Goal: Task Accomplishment & Management: Use online tool/utility

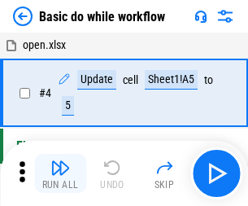
click at [60, 174] on img "button" at bounding box center [61, 168] width 20 height 20
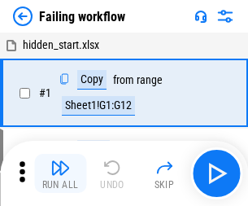
click at [60, 174] on img "button" at bounding box center [61, 168] width 20 height 20
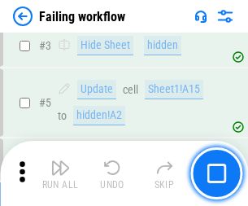
scroll to position [345, 0]
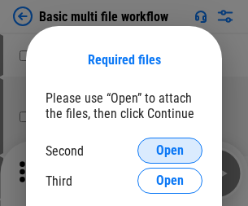
click at [170, 151] on span "Open" at bounding box center [170, 150] width 28 height 13
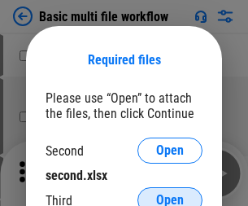
click at [170, 194] on span "Open" at bounding box center [170, 200] width 28 height 13
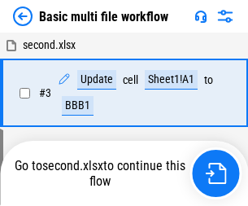
scroll to position [174, 0]
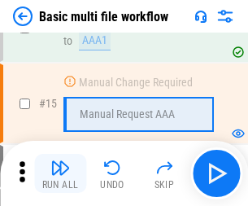
click at [60, 174] on img "button" at bounding box center [61, 168] width 20 height 20
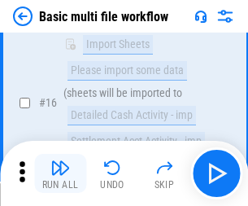
click at [60, 174] on img "button" at bounding box center [61, 168] width 20 height 20
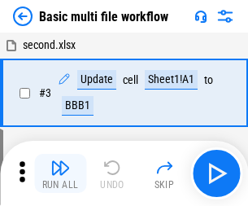
click at [60, 174] on img "button" at bounding box center [61, 168] width 20 height 20
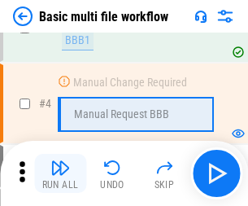
click at [60, 174] on img "button" at bounding box center [61, 168] width 20 height 20
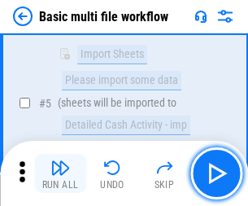
click at [60, 174] on img "button" at bounding box center [61, 168] width 20 height 20
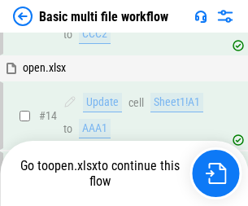
scroll to position [969, 0]
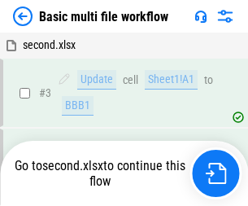
scroll to position [174, 0]
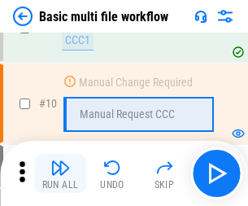
click at [60, 174] on img "button" at bounding box center [61, 168] width 20 height 20
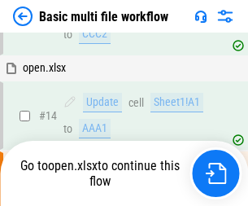
scroll to position [852, 0]
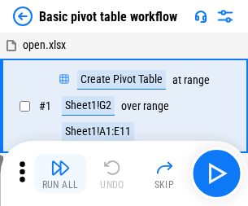
click at [60, 174] on img "button" at bounding box center [61, 168] width 20 height 20
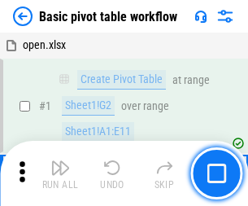
scroll to position [390, 0]
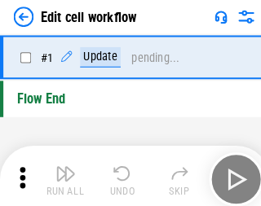
click at [60, 174] on img "button" at bounding box center [64, 168] width 20 height 20
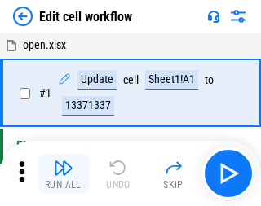
click at [60, 174] on img "button" at bounding box center [64, 168] width 20 height 20
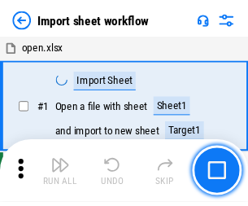
scroll to position [6, 0]
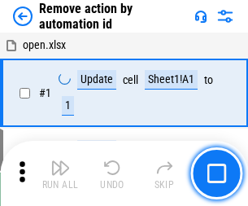
scroll to position [60, 0]
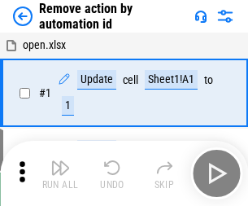
click at [60, 174] on img "button" at bounding box center [61, 168] width 20 height 20
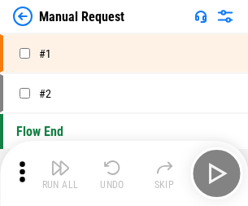
click at [60, 174] on img "button" at bounding box center [61, 168] width 20 height 20
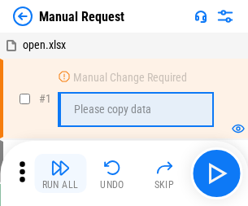
click at [60, 174] on img "button" at bounding box center [61, 168] width 20 height 20
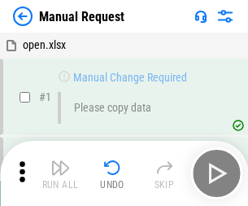
scroll to position [55, 0]
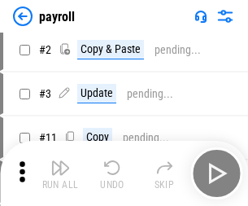
click at [60, 174] on img "button" at bounding box center [61, 168] width 20 height 20
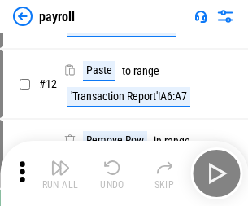
scroll to position [118, 0]
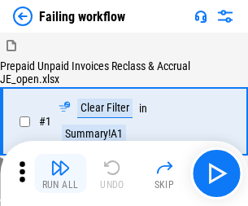
click at [60, 174] on img "button" at bounding box center [61, 168] width 20 height 20
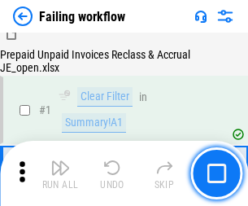
scroll to position [263, 0]
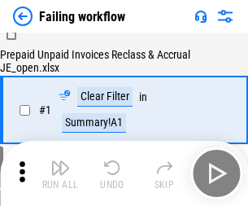
click at [60, 174] on img "button" at bounding box center [61, 168] width 20 height 20
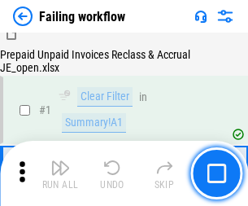
scroll to position [263, 0]
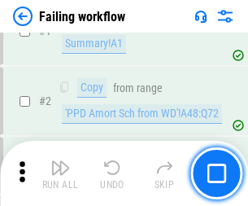
scroll to position [263, 0]
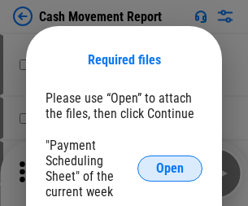
click at [170, 169] on span "Open" at bounding box center [170, 168] width 28 height 13
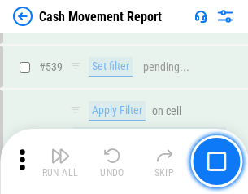
scroll to position [7231, 0]
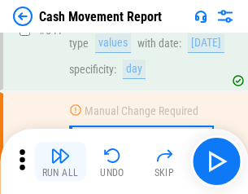
click at [60, 161] on img "button" at bounding box center [61, 156] width 20 height 20
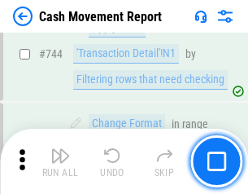
scroll to position [8677, 0]
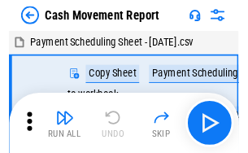
scroll to position [29, 0]
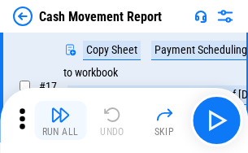
click at [60, 121] on img "button" at bounding box center [61, 115] width 20 height 20
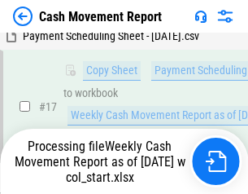
scroll to position [339, 0]
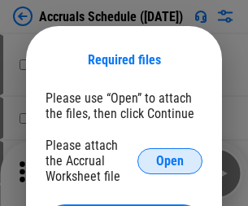
click at [170, 160] on span "Open" at bounding box center [170, 161] width 28 height 13
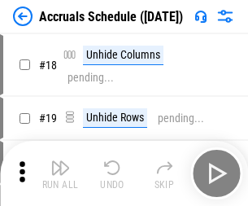
click at [60, 174] on img "button" at bounding box center [61, 168] width 20 height 20
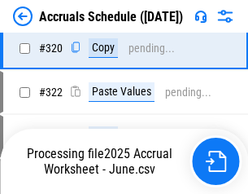
scroll to position [3031, 0]
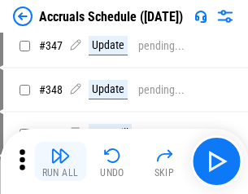
click at [60, 161] on img "button" at bounding box center [61, 156] width 20 height 20
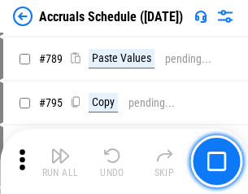
scroll to position [6844, 0]
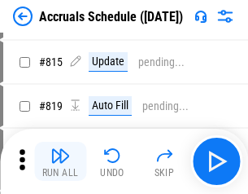
click at [60, 161] on img "button" at bounding box center [61, 156] width 20 height 20
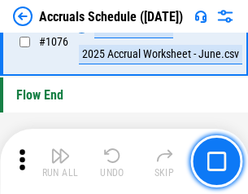
scroll to position [9758, 0]
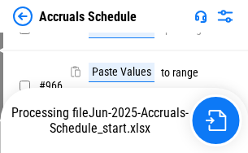
scroll to position [8127, 0]
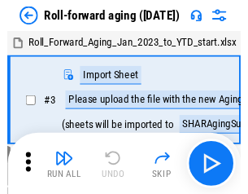
scroll to position [2, 0]
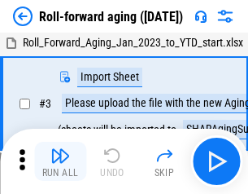
click at [60, 161] on img "button" at bounding box center [61, 156] width 20 height 20
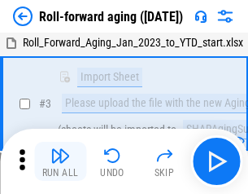
click at [60, 161] on img "button" at bounding box center [61, 156] width 20 height 20
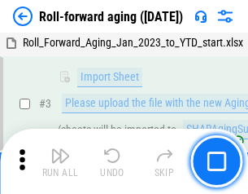
scroll to position [105, 0]
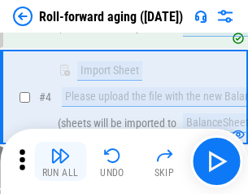
click at [60, 161] on img "button" at bounding box center [61, 156] width 20 height 20
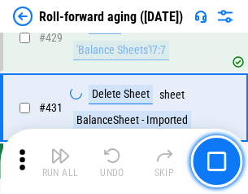
scroll to position [5650, 0]
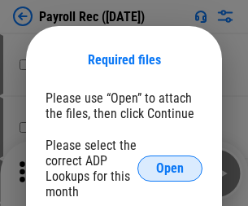
click at [170, 169] on span "Open" at bounding box center [170, 168] width 28 height 13
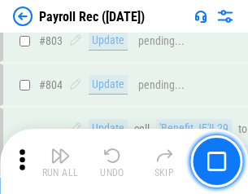
scroll to position [10351, 0]
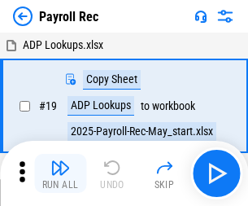
click at [60, 174] on img "button" at bounding box center [61, 168] width 20 height 20
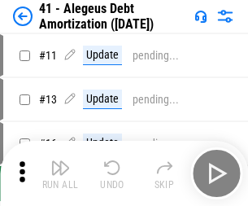
click at [60, 174] on img "button" at bounding box center [61, 168] width 20 height 20
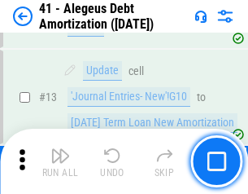
scroll to position [201, 0]
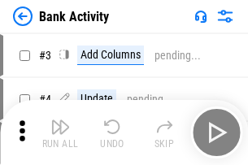
click at [60, 133] on img "button" at bounding box center [61, 127] width 20 height 20
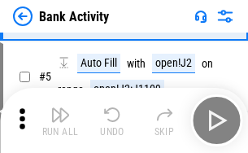
scroll to position [86, 0]
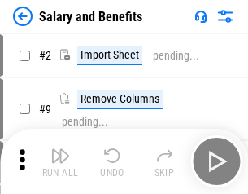
scroll to position [22, 0]
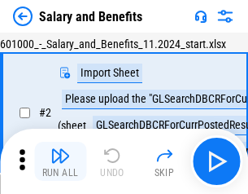
click at [60, 161] on img "button" at bounding box center [61, 156] width 20 height 20
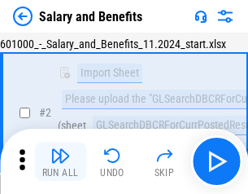
click at [60, 161] on img "button" at bounding box center [61, 156] width 20 height 20
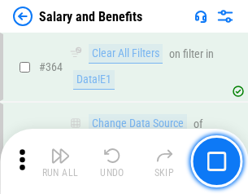
scroll to position [7673, 0]
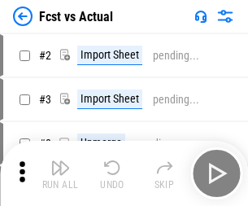
click at [60, 161] on img "button" at bounding box center [61, 168] width 20 height 20
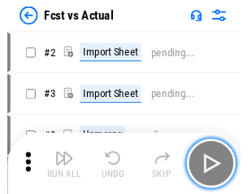
scroll to position [21, 0]
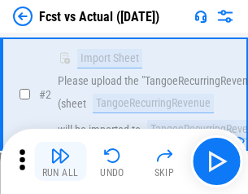
click at [60, 161] on img "button" at bounding box center [61, 156] width 20 height 20
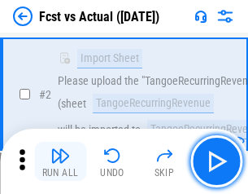
scroll to position [152, 0]
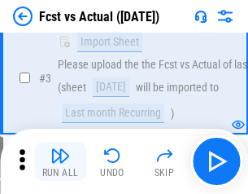
click at [60, 161] on img "button" at bounding box center [61, 156] width 20 height 20
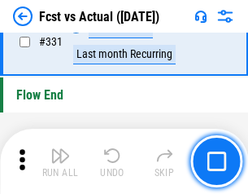
scroll to position [7799, 0]
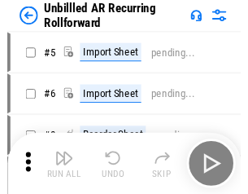
scroll to position [35, 0]
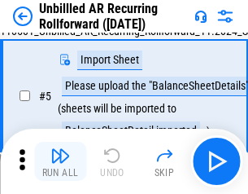
click at [60, 161] on img "button" at bounding box center [61, 156] width 20 height 20
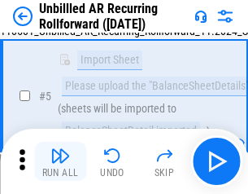
click at [60, 161] on img "button" at bounding box center [61, 156] width 20 height 20
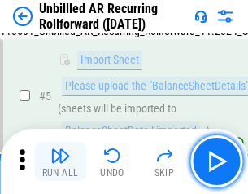
scroll to position [153, 0]
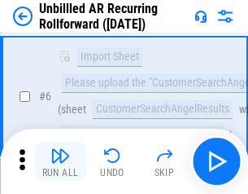
click at [60, 161] on img "button" at bounding box center [61, 156] width 20 height 20
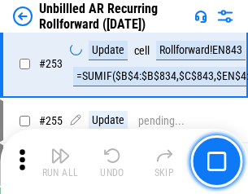
scroll to position [5534, 0]
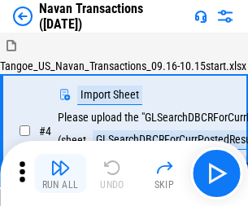
click at [60, 161] on img "button" at bounding box center [61, 168] width 20 height 20
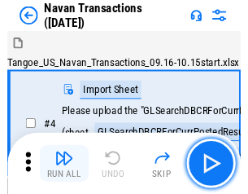
scroll to position [26, 0]
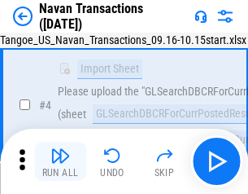
click at [60, 161] on img "button" at bounding box center [61, 156] width 20 height 20
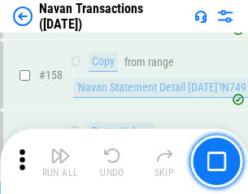
scroll to position [5282, 0]
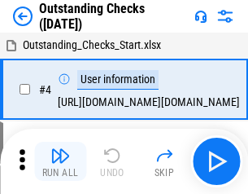
click at [60, 161] on img "button" at bounding box center [61, 156] width 20 height 20
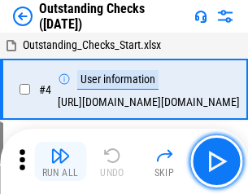
scroll to position [68, 0]
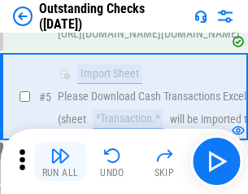
click at [60, 161] on img "button" at bounding box center [61, 156] width 20 height 20
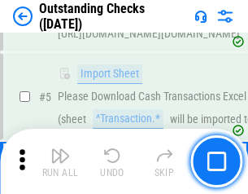
scroll to position [170, 0]
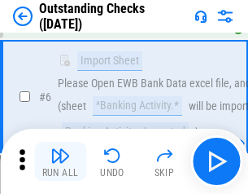
click at [60, 161] on img "button" at bounding box center [61, 156] width 20 height 20
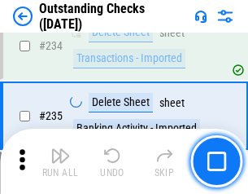
scroll to position [4947, 0]
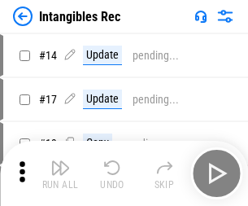
click at [60, 174] on img "button" at bounding box center [61, 168] width 20 height 20
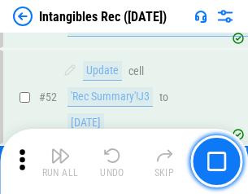
scroll to position [635, 0]
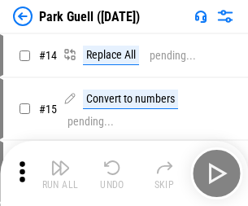
click at [60, 161] on img "button" at bounding box center [61, 168] width 20 height 20
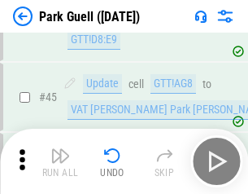
scroll to position [2037, 0]
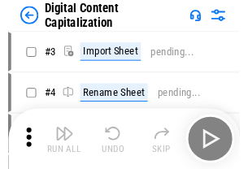
scroll to position [47, 0]
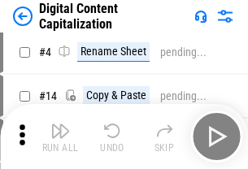
click at [60, 137] on img "button" at bounding box center [61, 131] width 20 height 20
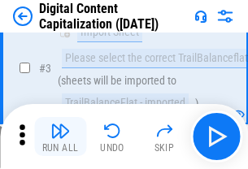
click at [60, 137] on img "button" at bounding box center [61, 131] width 20 height 20
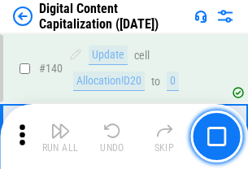
scroll to position [1728, 0]
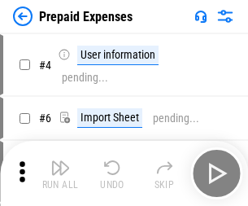
click at [60, 161] on img "button" at bounding box center [61, 168] width 20 height 20
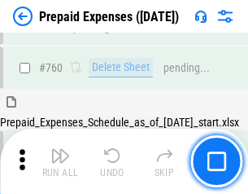
scroll to position [4516, 0]
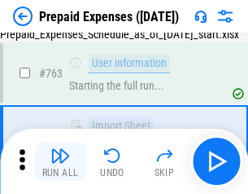
click at [60, 161] on img "button" at bounding box center [61, 156] width 20 height 20
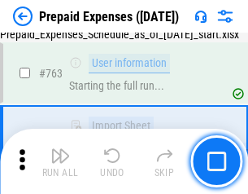
scroll to position [4612, 0]
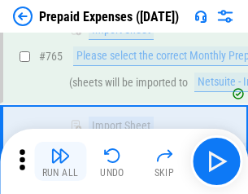
click at [60, 161] on img "button" at bounding box center [61, 156] width 20 height 20
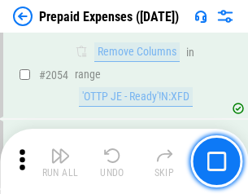
scroll to position [17031, 0]
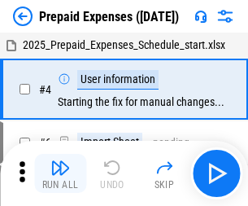
click at [60, 174] on img "button" at bounding box center [61, 168] width 20 height 20
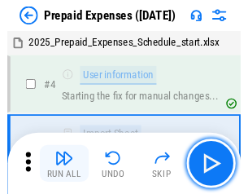
scroll to position [72, 0]
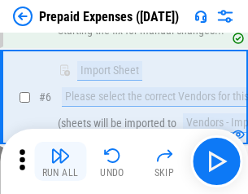
click at [60, 161] on img "button" at bounding box center [61, 156] width 20 height 20
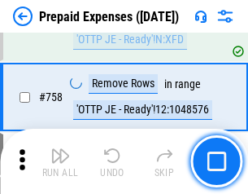
scroll to position [5805, 0]
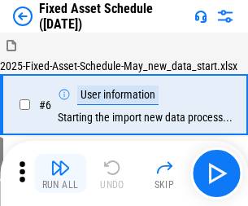
click at [60, 174] on img "button" at bounding box center [61, 168] width 20 height 20
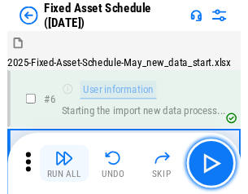
scroll to position [88, 0]
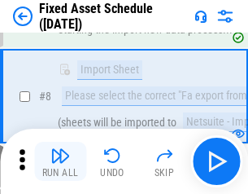
click at [60, 161] on img "button" at bounding box center [61, 156] width 20 height 20
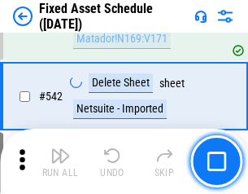
scroll to position [5809, 0]
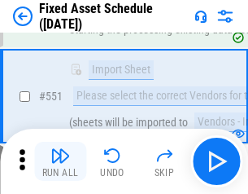
click at [60, 161] on img "button" at bounding box center [61, 156] width 20 height 20
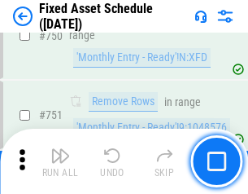
scroll to position [7943, 0]
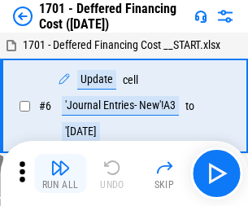
click at [60, 174] on img "button" at bounding box center [61, 168] width 20 height 20
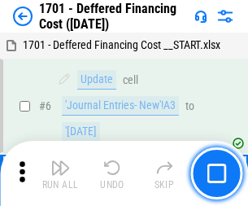
scroll to position [196, 0]
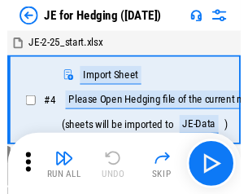
scroll to position [2, 0]
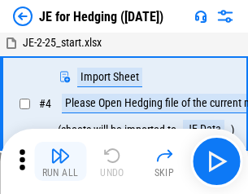
click at [60, 161] on img "button" at bounding box center [61, 156] width 20 height 20
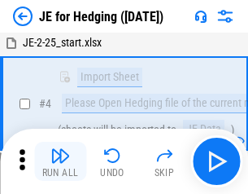
click at [60, 161] on img "button" at bounding box center [61, 156] width 20 height 20
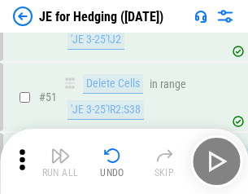
scroll to position [1055, 0]
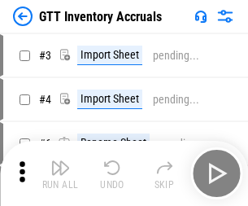
click at [60, 161] on img "button" at bounding box center [61, 168] width 20 height 20
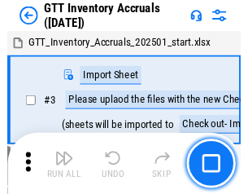
scroll to position [2, 0]
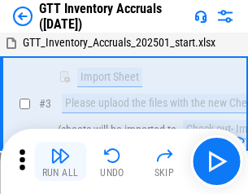
click at [60, 161] on img "button" at bounding box center [61, 156] width 20 height 20
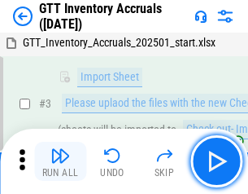
scroll to position [105, 0]
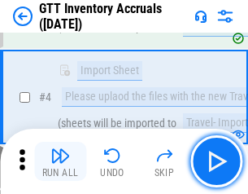
click at [60, 161] on img "button" at bounding box center [61, 156] width 20 height 20
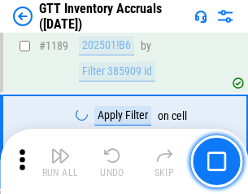
scroll to position [13304, 0]
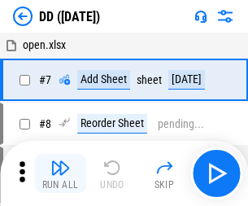
click at [60, 174] on img "button" at bounding box center [61, 168] width 20 height 20
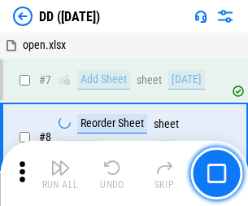
scroll to position [157, 0]
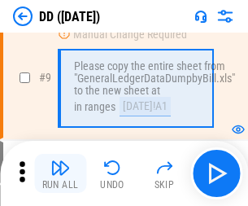
click at [60, 174] on img "button" at bounding box center [61, 168] width 20 height 20
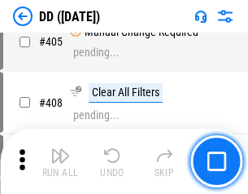
scroll to position [7290, 0]
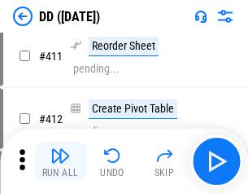
click at [60, 161] on img "button" at bounding box center [61, 156] width 20 height 20
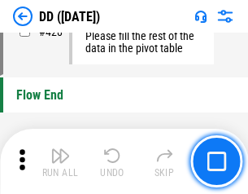
scroll to position [7798, 0]
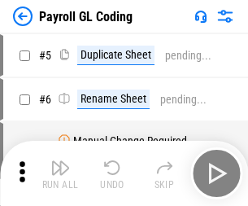
click at [60, 174] on img "button" at bounding box center [61, 168] width 20 height 20
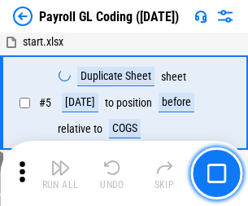
scroll to position [196, 0]
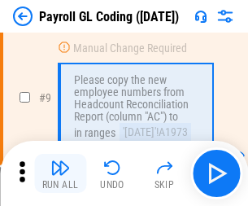
click at [60, 174] on img "button" at bounding box center [61, 168] width 20 height 20
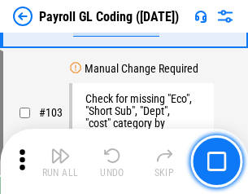
scroll to position [3822, 0]
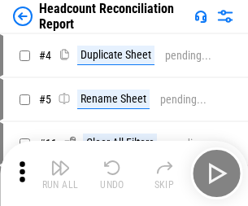
click at [60, 174] on img "button" at bounding box center [61, 168] width 20 height 20
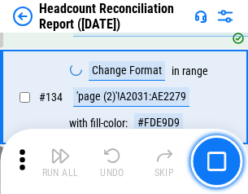
scroll to position [1958, 0]
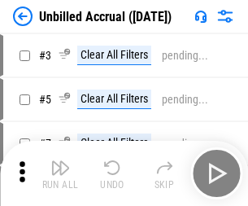
click at [60, 174] on img "button" at bounding box center [61, 168] width 20 height 20
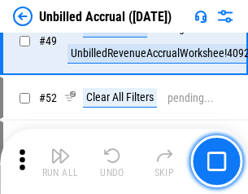
scroll to position [1478, 0]
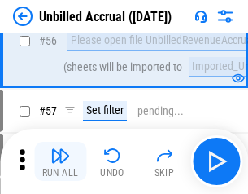
click at [60, 161] on img "button" at bounding box center [61, 156] width 20 height 20
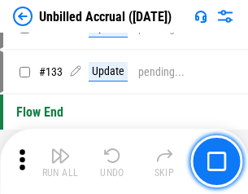
scroll to position [4853, 0]
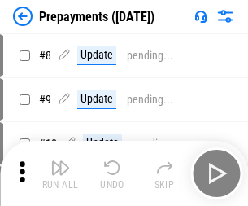
click at [60, 174] on img "button" at bounding box center [61, 168] width 20 height 20
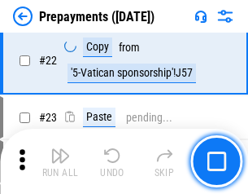
scroll to position [1228, 0]
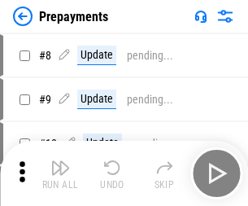
click at [60, 174] on img "button" at bounding box center [61, 168] width 20 height 20
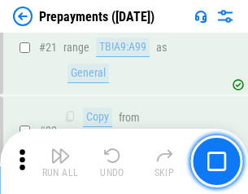
scroll to position [1228, 0]
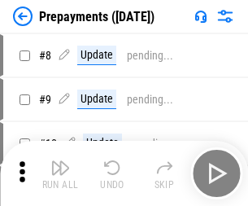
click at [60, 174] on img "button" at bounding box center [61, 168] width 20 height 20
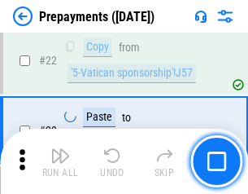
scroll to position [1228, 0]
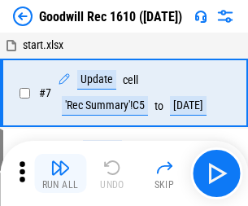
click at [60, 174] on img "button" at bounding box center [61, 168] width 20 height 20
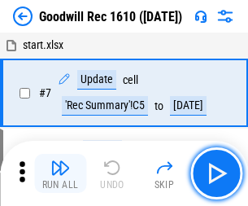
scroll to position [279, 0]
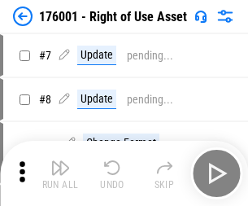
click at [60, 174] on img "button" at bounding box center [61, 168] width 20 height 20
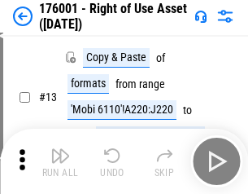
scroll to position [105, 0]
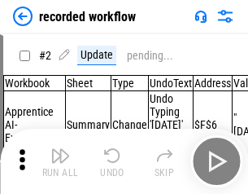
click at [60, 161] on img "button" at bounding box center [61, 156] width 20 height 20
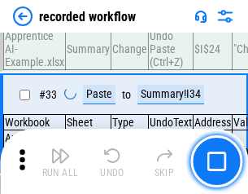
scroll to position [5093, 0]
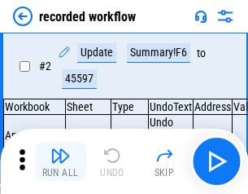
click at [60, 161] on img "button" at bounding box center [61, 156] width 20 height 20
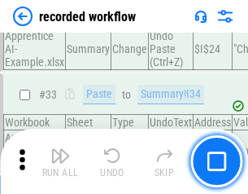
scroll to position [5093, 0]
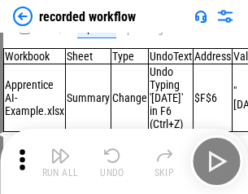
click at [60, 161] on img "button" at bounding box center [61, 156] width 20 height 20
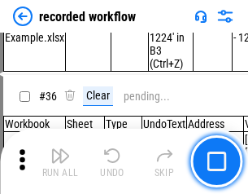
scroll to position [5093, 0]
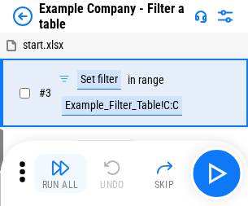
click at [60, 174] on img "button" at bounding box center [61, 168] width 20 height 20
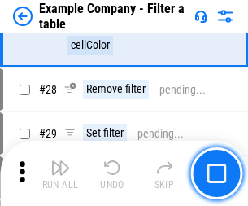
scroll to position [1491, 0]
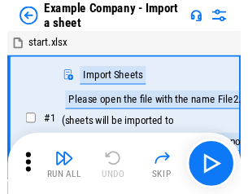
scroll to position [25, 0]
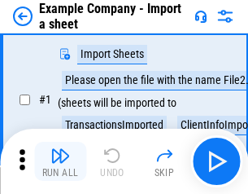
click at [60, 161] on img "button" at bounding box center [61, 156] width 20 height 20
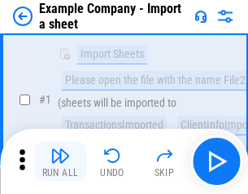
click at [60, 161] on img "button" at bounding box center [61, 156] width 20 height 20
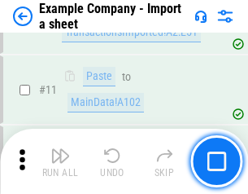
scroll to position [360, 0]
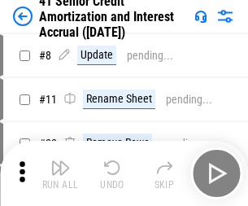
click at [60, 161] on img "button" at bounding box center [61, 168] width 20 height 20
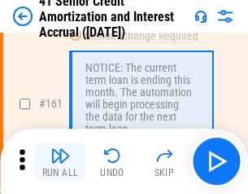
click at [60, 161] on img "button" at bounding box center [61, 156] width 20 height 20
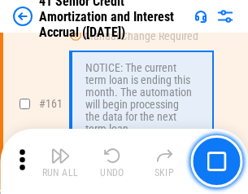
scroll to position [1743, 0]
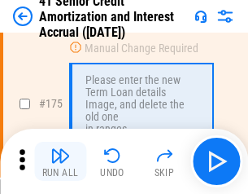
click at [60, 161] on img "button" at bounding box center [61, 156] width 20 height 20
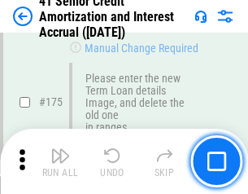
scroll to position [1908, 0]
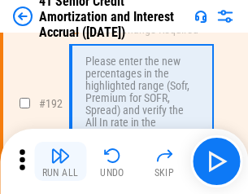
click at [60, 161] on img "button" at bounding box center [61, 156] width 20 height 20
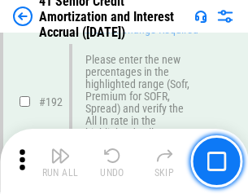
scroll to position [2079, 0]
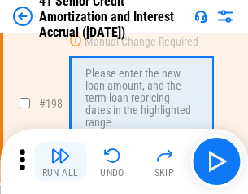
click at [60, 161] on img "button" at bounding box center [61, 156] width 20 height 20
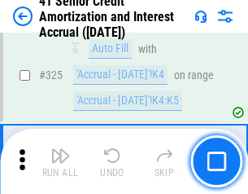
scroll to position [4162, 0]
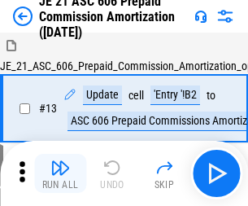
click at [60, 161] on img "button" at bounding box center [61, 168] width 20 height 20
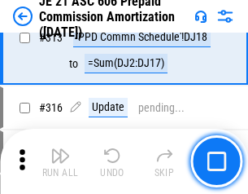
scroll to position [3042, 0]
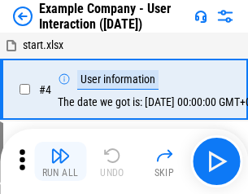
click at [60, 161] on img "button" at bounding box center [61, 156] width 20 height 20
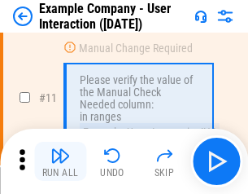
click at [60, 161] on img "button" at bounding box center [61, 156] width 20 height 20
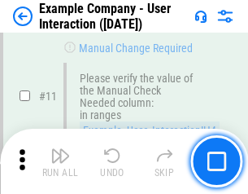
scroll to position [353, 0]
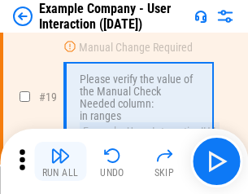
click at [60, 161] on img "button" at bounding box center [61, 156] width 20 height 20
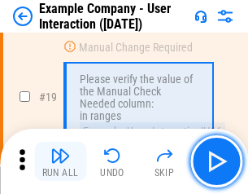
click at [60, 161] on img "button" at bounding box center [61, 156] width 20 height 20
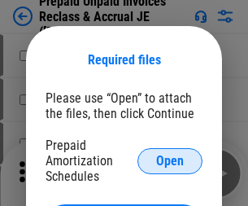
click at [170, 160] on span "Open" at bounding box center [170, 161] width 28 height 13
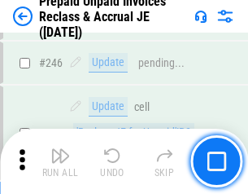
scroll to position [2200, 0]
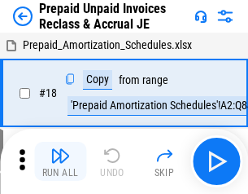
click at [60, 161] on img "button" at bounding box center [61, 156] width 20 height 20
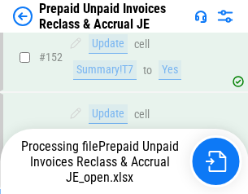
scroll to position [1418, 0]
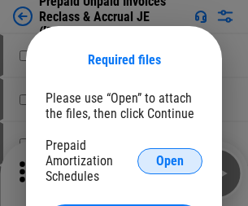
click at [170, 160] on span "Open" at bounding box center [170, 161] width 28 height 13
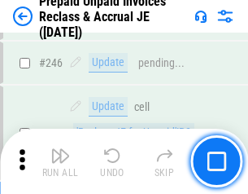
scroll to position [2200, 0]
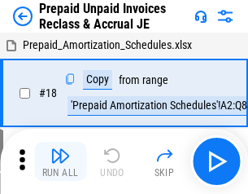
click at [60, 161] on img "button" at bounding box center [61, 156] width 20 height 20
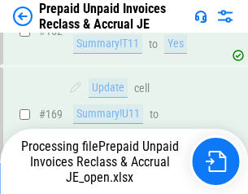
scroll to position [1418, 0]
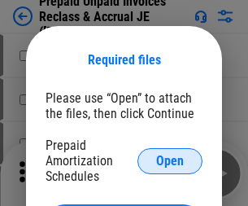
click at [170, 160] on span "Open" at bounding box center [170, 161] width 28 height 13
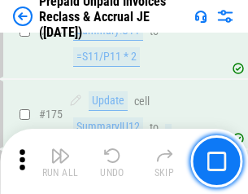
scroll to position [2200, 0]
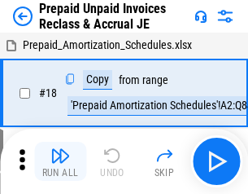
click at [60, 161] on img "button" at bounding box center [61, 156] width 20 height 20
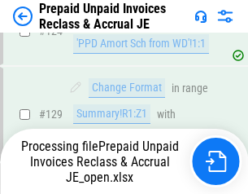
scroll to position [1418, 0]
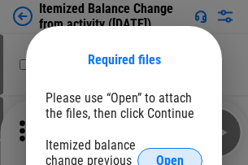
click at [170, 155] on span "Open" at bounding box center [170, 161] width 28 height 13
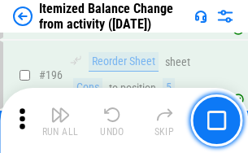
scroll to position [3136, 0]
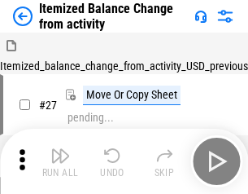
scroll to position [25, 0]
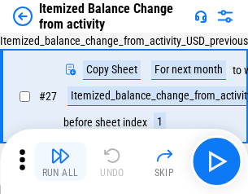
click at [60, 161] on img "button" at bounding box center [61, 156] width 20 height 20
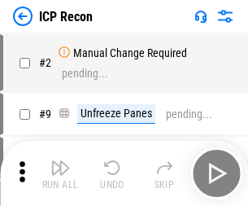
scroll to position [7, 0]
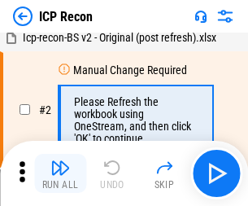
click at [60, 174] on img "button" at bounding box center [61, 168] width 20 height 20
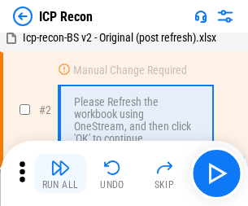
click at [60, 174] on img "button" at bounding box center [61, 168] width 20 height 20
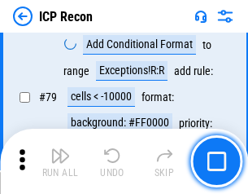
scroll to position [1597, 0]
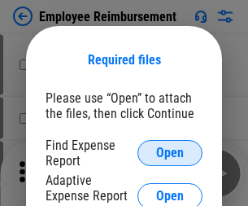
click at [170, 153] on span "Open" at bounding box center [170, 153] width 28 height 13
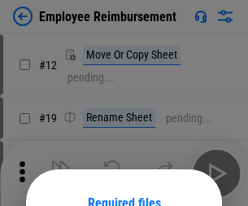
scroll to position [143, 0]
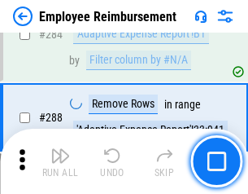
scroll to position [4429, 0]
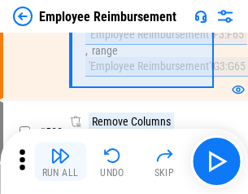
click at [60, 161] on img "button" at bounding box center [61, 156] width 20 height 20
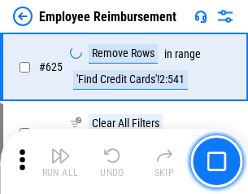
scroll to position [9755, 0]
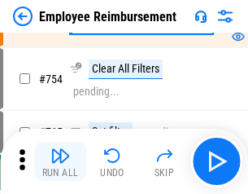
click at [60, 161] on img "button" at bounding box center [61, 156] width 20 height 20
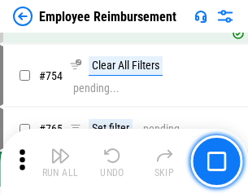
scroll to position [11431, 0]
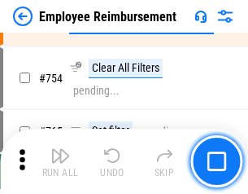
click at [60, 161] on img "button" at bounding box center [61, 156] width 20 height 20
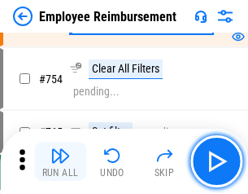
click at [60, 161] on img "button" at bounding box center [61, 156] width 20 height 20
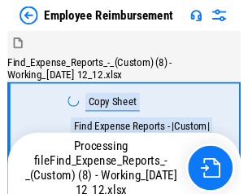
scroll to position [55, 0]
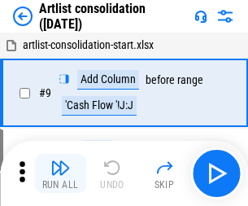
click at [60, 174] on img "button" at bounding box center [61, 168] width 20 height 20
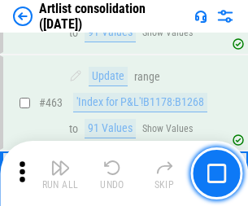
scroll to position [7134, 0]
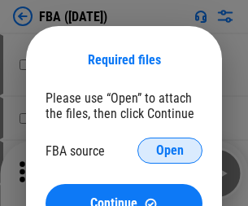
click at [170, 151] on span "Open" at bounding box center [170, 150] width 28 height 13
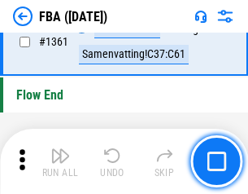
scroll to position [17498, 0]
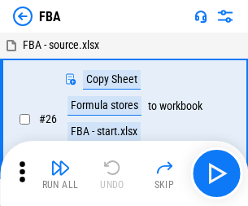
scroll to position [16, 0]
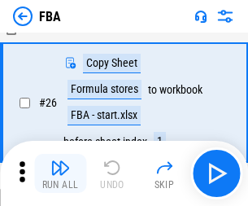
click at [60, 174] on img "button" at bounding box center [61, 168] width 20 height 20
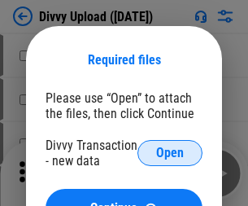
click at [170, 153] on span "Open" at bounding box center [170, 153] width 28 height 13
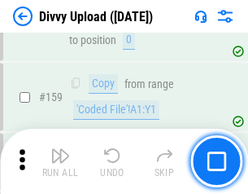
scroll to position [1687, 0]
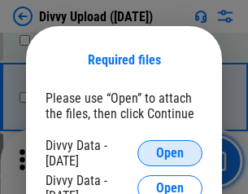
click at [170, 153] on span "Open" at bounding box center [170, 153] width 28 height 13
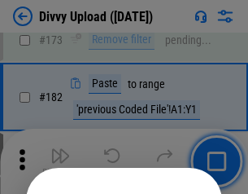
scroll to position [1829, 0]
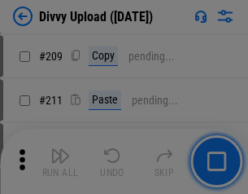
scroll to position [2767, 0]
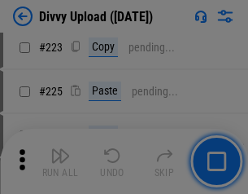
scroll to position [3251, 0]
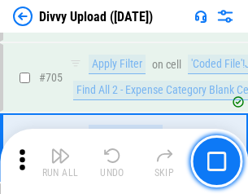
scroll to position [11146, 0]
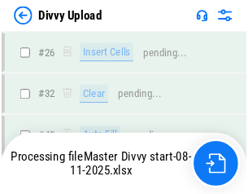
scroll to position [1687, 0]
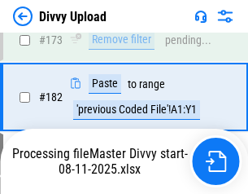
scroll to position [1823, 0]
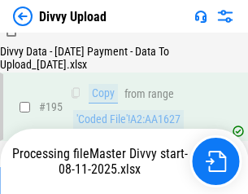
scroll to position [2277, 0]
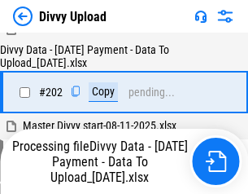
scroll to position [2636, 0]
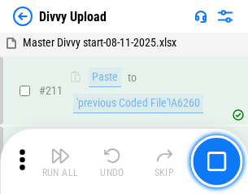
scroll to position [3260, 0]
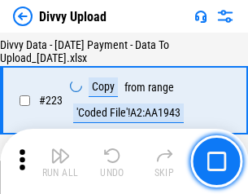
scroll to position [3714, 0]
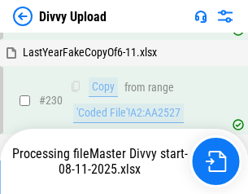
scroll to position [4043, 0]
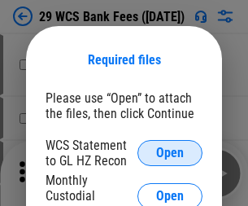
click at [170, 153] on span "Open" at bounding box center [170, 153] width 28 height 13
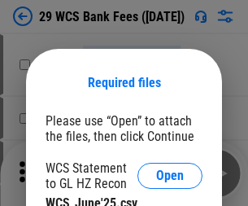
scroll to position [23, 0]
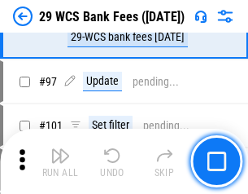
scroll to position [1588, 0]
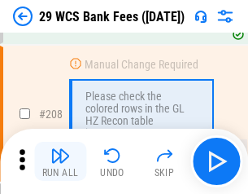
click at [60, 161] on img "button" at bounding box center [61, 156] width 20 height 20
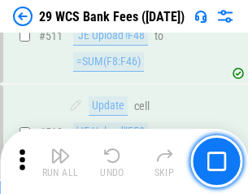
scroll to position [8197, 0]
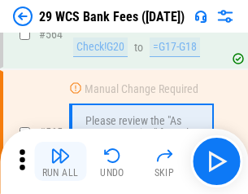
click at [60, 161] on img "button" at bounding box center [61, 156] width 20 height 20
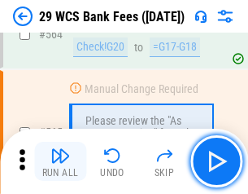
scroll to position [8811, 0]
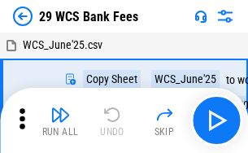
scroll to position [29, 0]
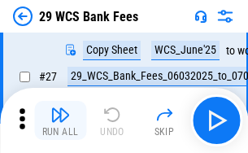
click at [60, 121] on img "button" at bounding box center [61, 115] width 20 height 20
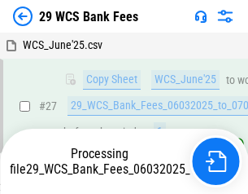
scroll to position [325, 0]
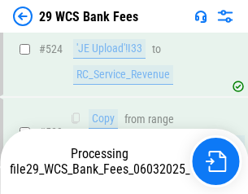
scroll to position [8793, 0]
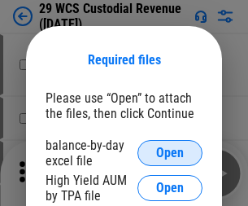
click at [170, 153] on span "Open" at bounding box center [170, 153] width 28 height 13
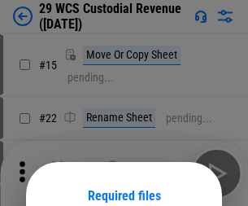
scroll to position [136, 0]
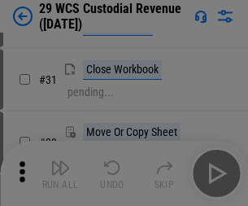
scroll to position [349, 0]
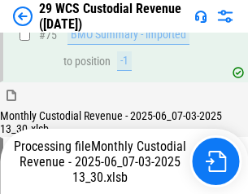
scroll to position [1702, 0]
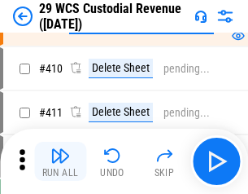
click at [60, 161] on img "button" at bounding box center [61, 156] width 20 height 20
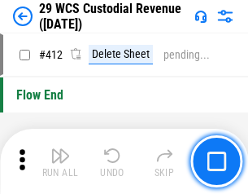
scroll to position [7781, 0]
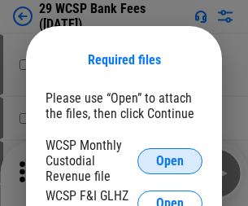
click at [170, 160] on span "Open" at bounding box center [170, 161] width 28 height 13
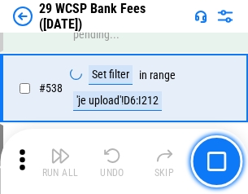
scroll to position [6260, 0]
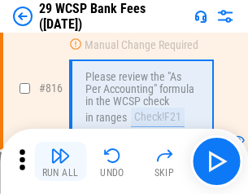
click at [60, 161] on img "button" at bounding box center [61, 156] width 20 height 20
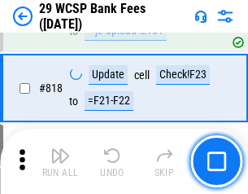
scroll to position [9884, 0]
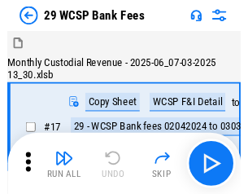
scroll to position [39, 0]
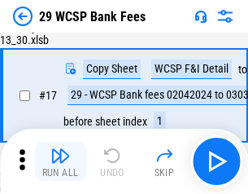
click at [60, 161] on img "button" at bounding box center [61, 156] width 20 height 20
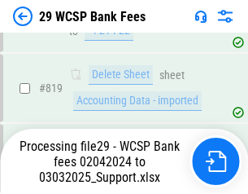
scroll to position [10018, 0]
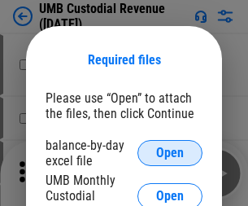
click at [170, 153] on span "Open" at bounding box center [170, 153] width 28 height 13
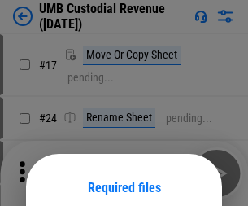
scroll to position [128, 0]
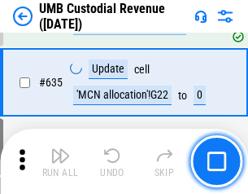
scroll to position [8526, 0]
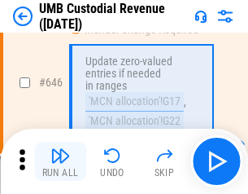
click at [60, 161] on img "button" at bounding box center [61, 156] width 20 height 20
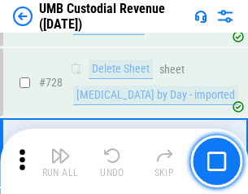
scroll to position [10051, 0]
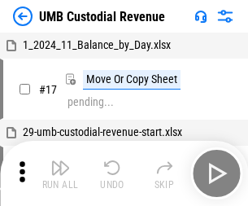
scroll to position [12, 0]
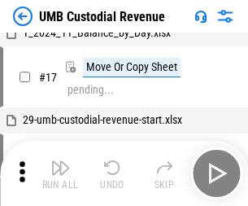
click at [60, 174] on img "button" at bounding box center [61, 168] width 20 height 20
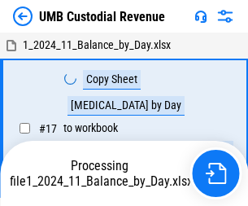
scroll to position [12, 0]
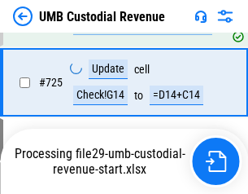
scroll to position [9943, 0]
